Goal: Task Accomplishment & Management: Manage account settings

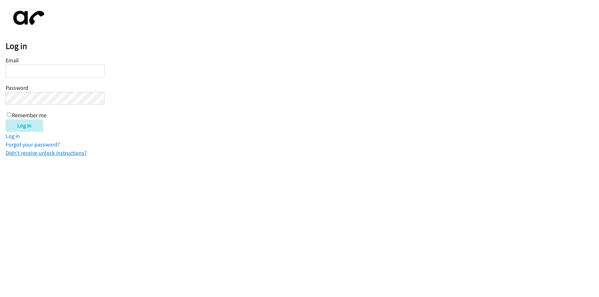
click at [25, 154] on link "Didn't receive unlock instructions?" at bounding box center [46, 152] width 81 height 7
